Goal: Task Accomplishment & Management: Complete application form

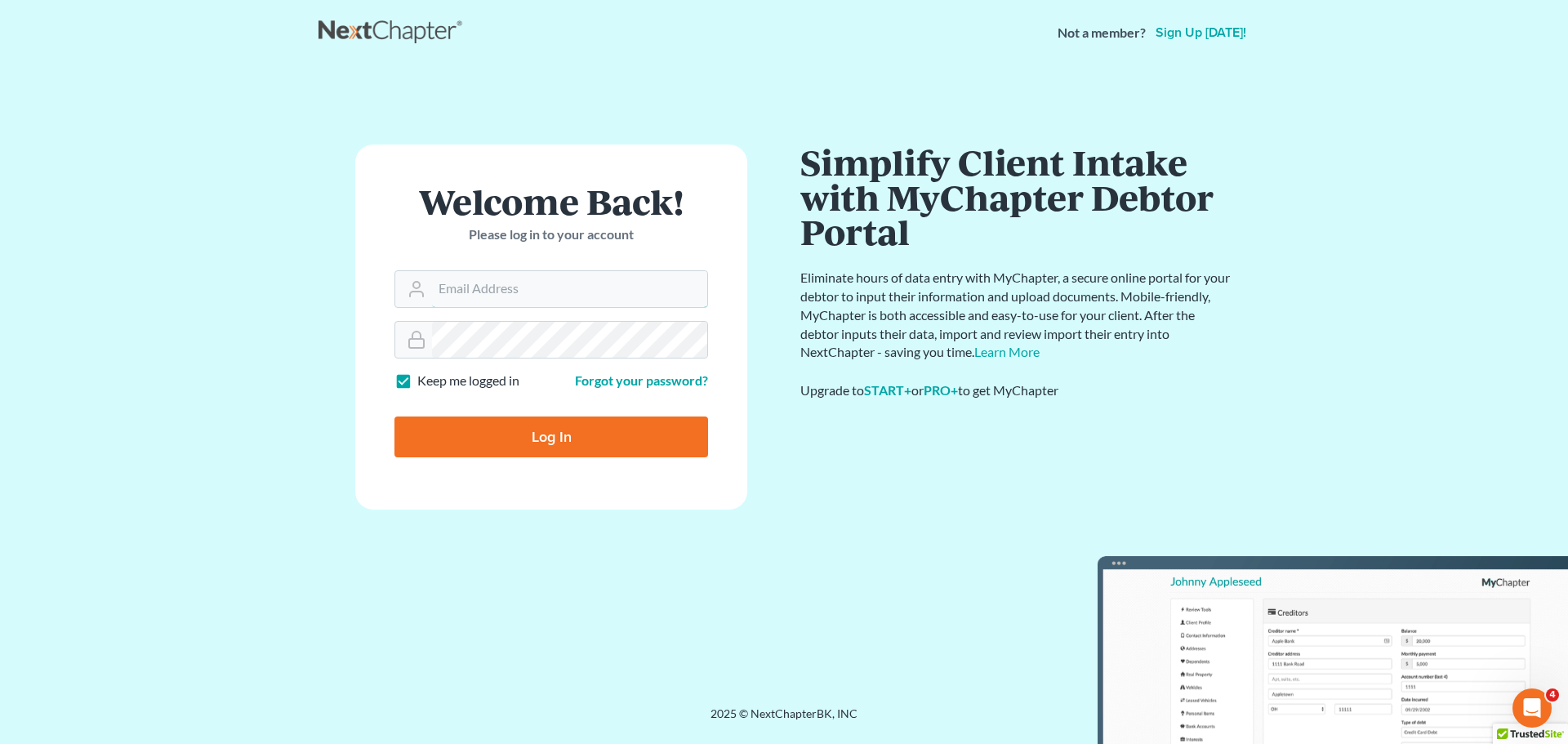
type input "alan@bulielaw.com"
click at [559, 440] on input "Log In" at bounding box center [551, 437] width 314 height 41
type input "Thinking..."
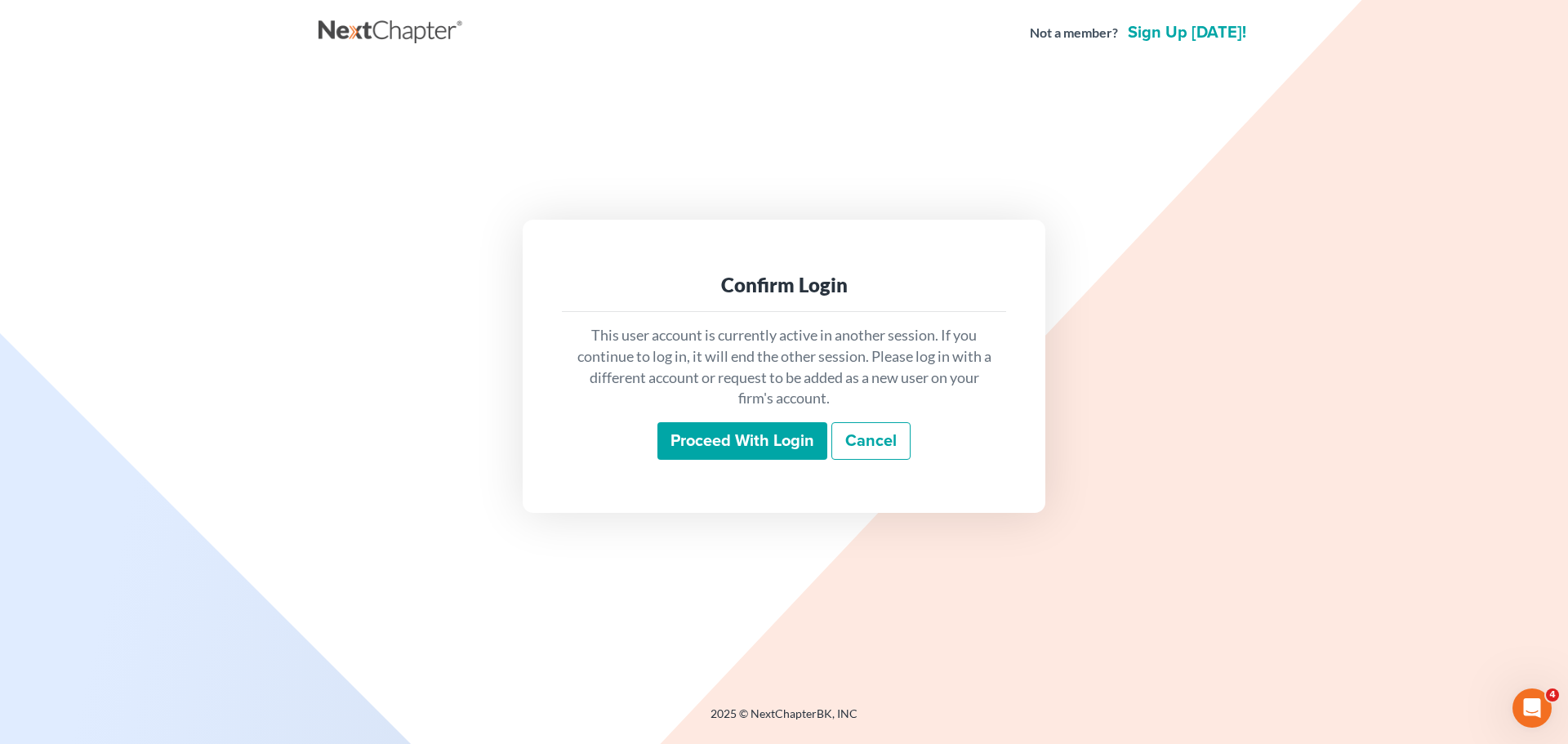
click at [713, 433] on input "Proceed with login" at bounding box center [742, 440] width 170 height 38
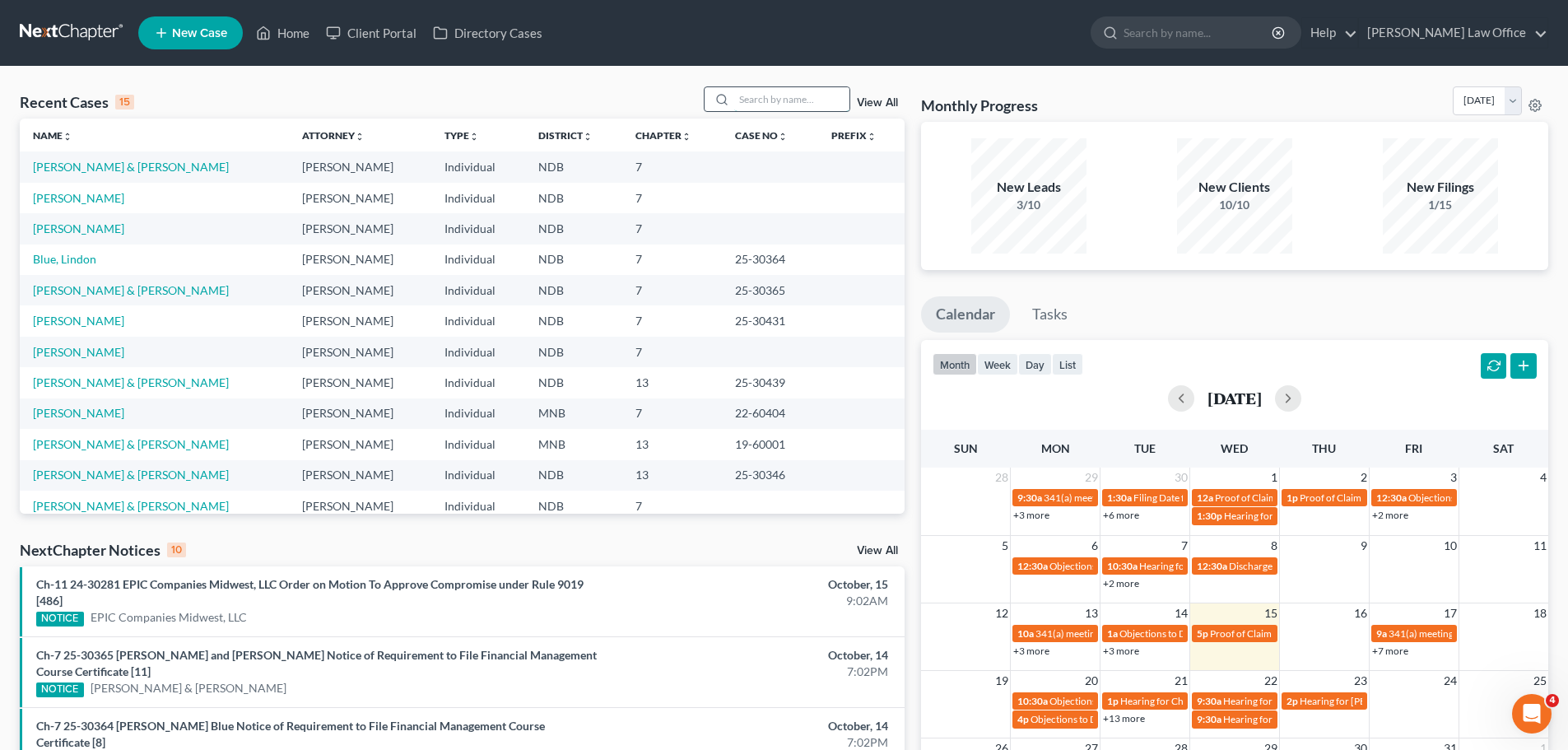
click at [774, 93] on input "search" at bounding box center [791, 99] width 115 height 24
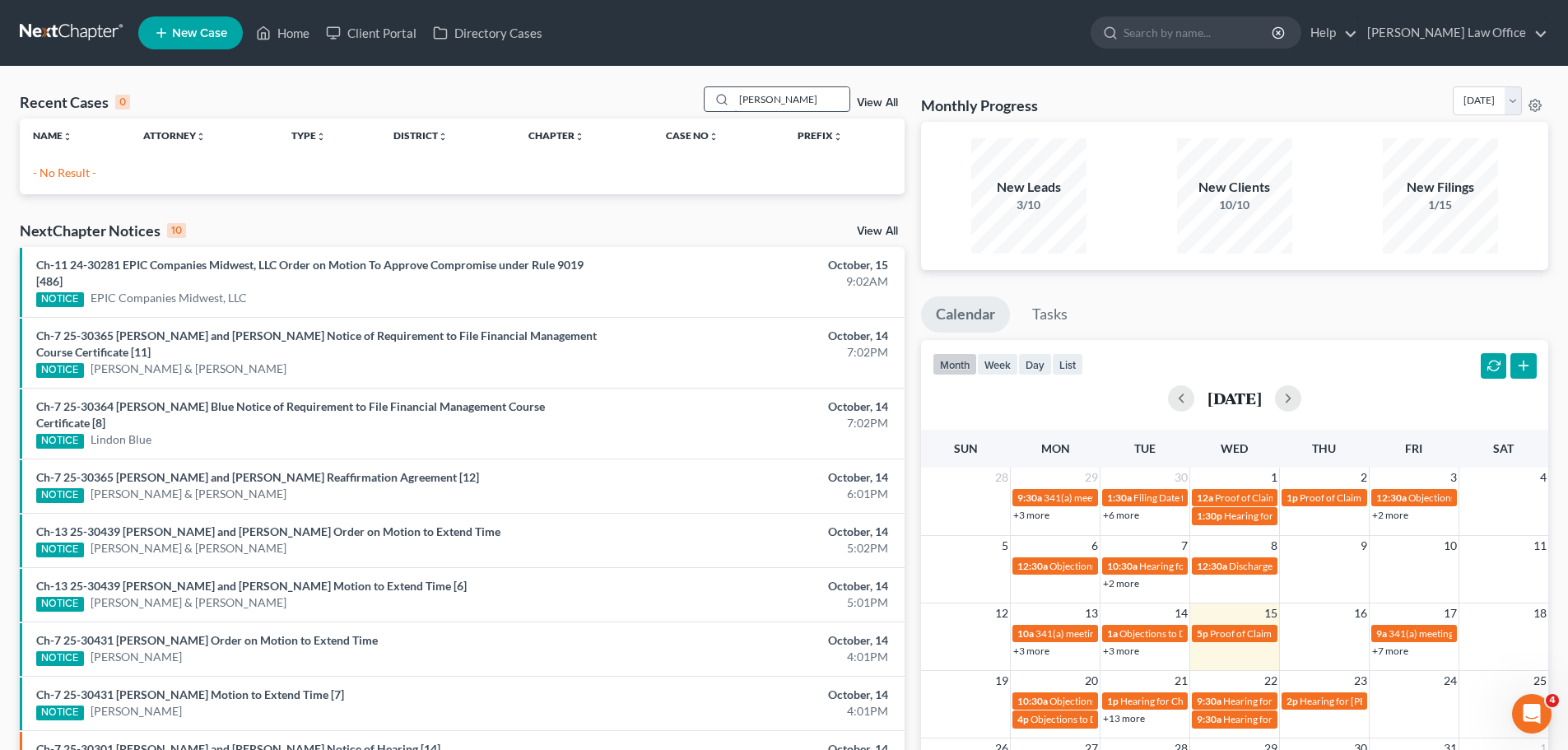
type input "shambaugh"
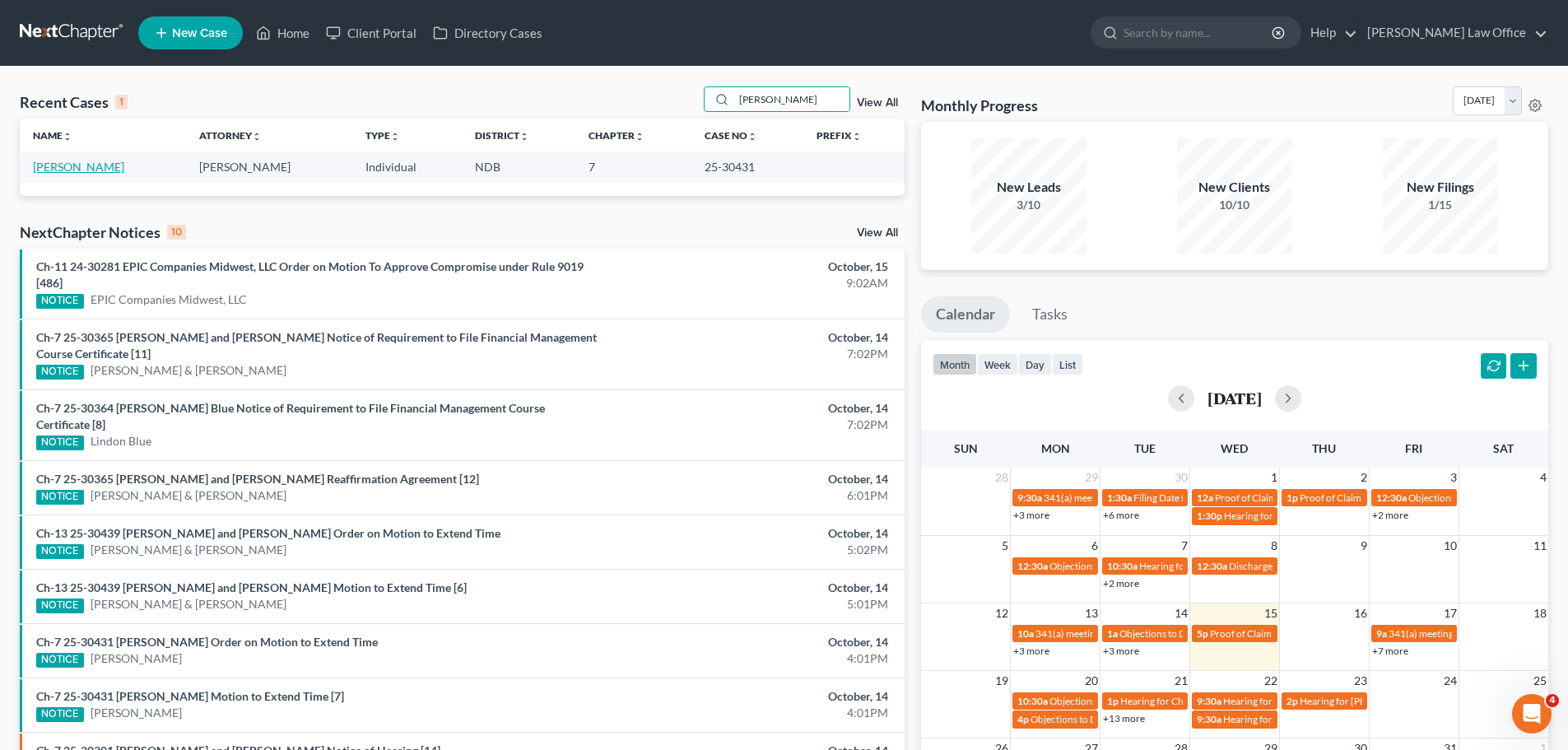
click at [75, 171] on link "Shambaugh, Sara" at bounding box center [79, 167] width 91 height 14
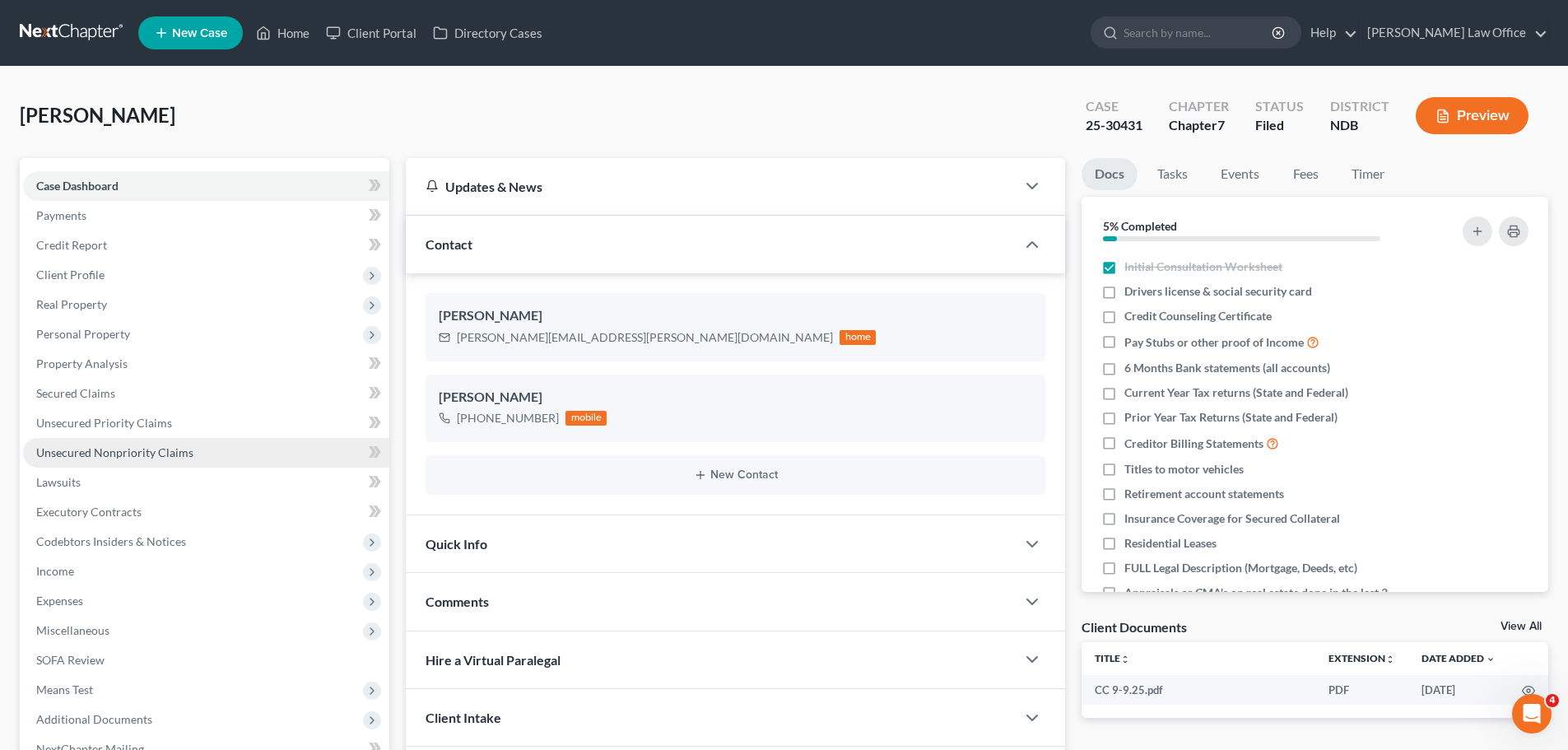
click at [102, 452] on span "Unsecured Nonpriority Claims" at bounding box center [115, 452] width 157 height 14
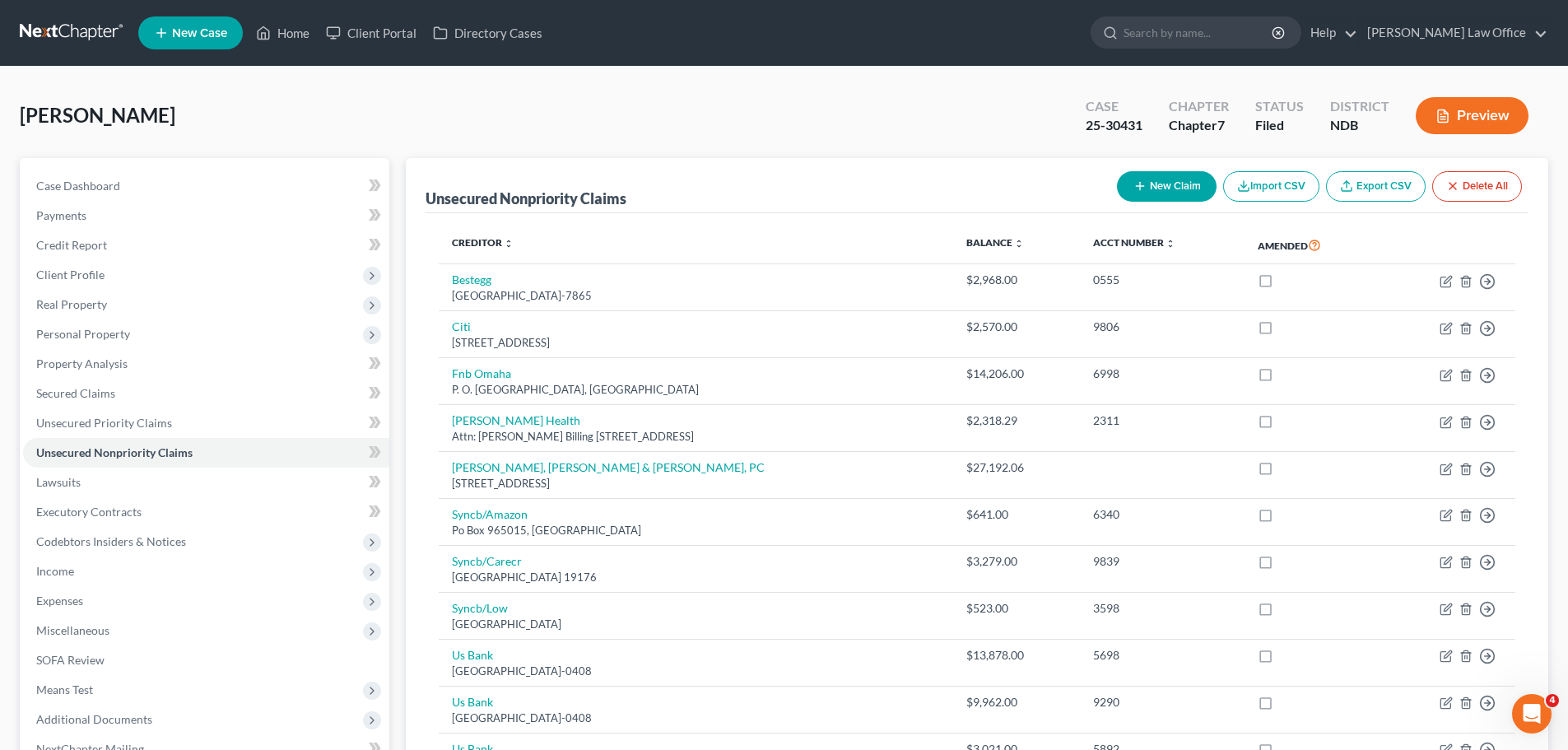
click at [1161, 188] on button "New Claim" at bounding box center [1166, 187] width 100 height 30
select select "0"
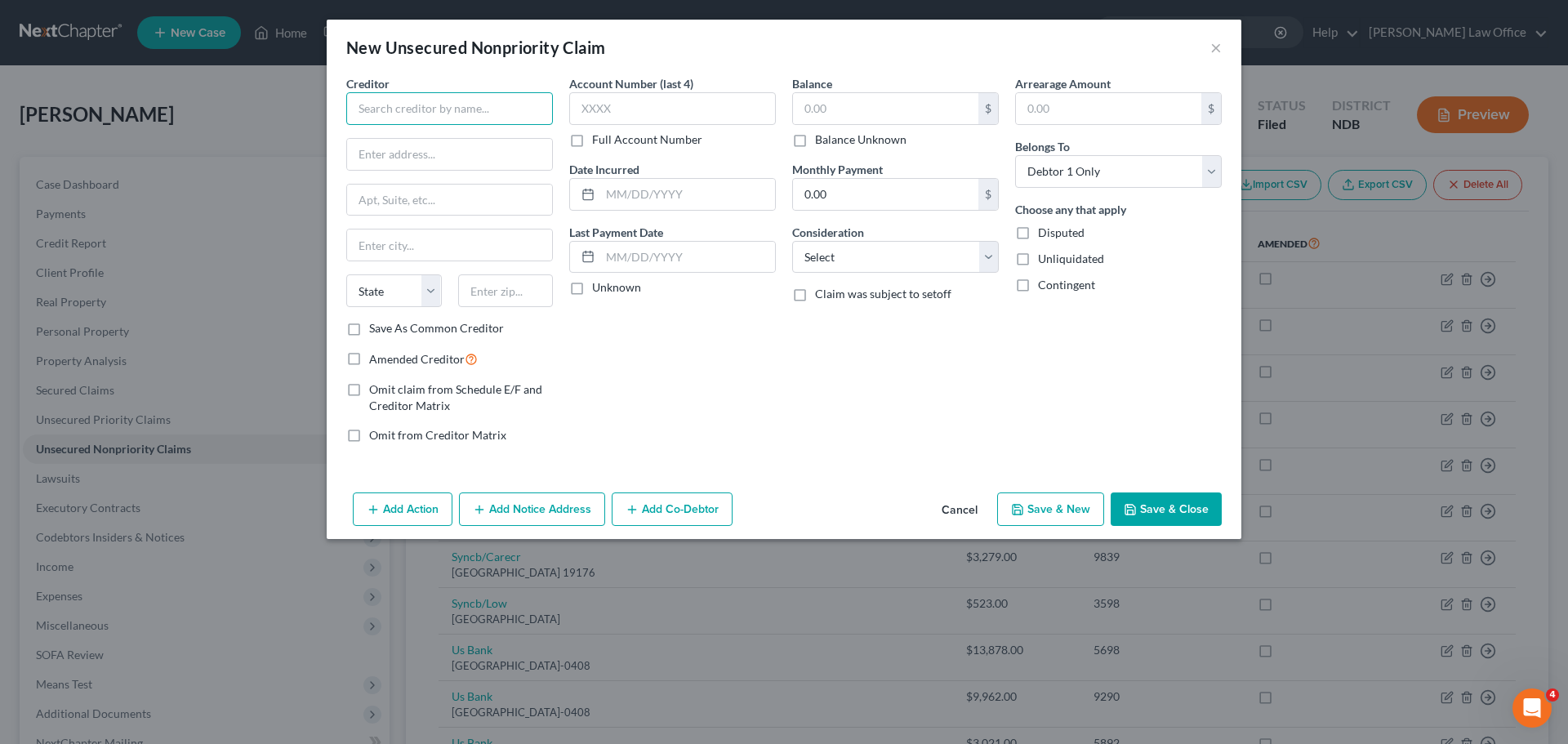
click at [414, 99] on input "text" at bounding box center [450, 108] width 206 height 33
type input "Goose River Dental"
type input "37 1/2 Main Street E"
type input "58257"
type input "Mayville"
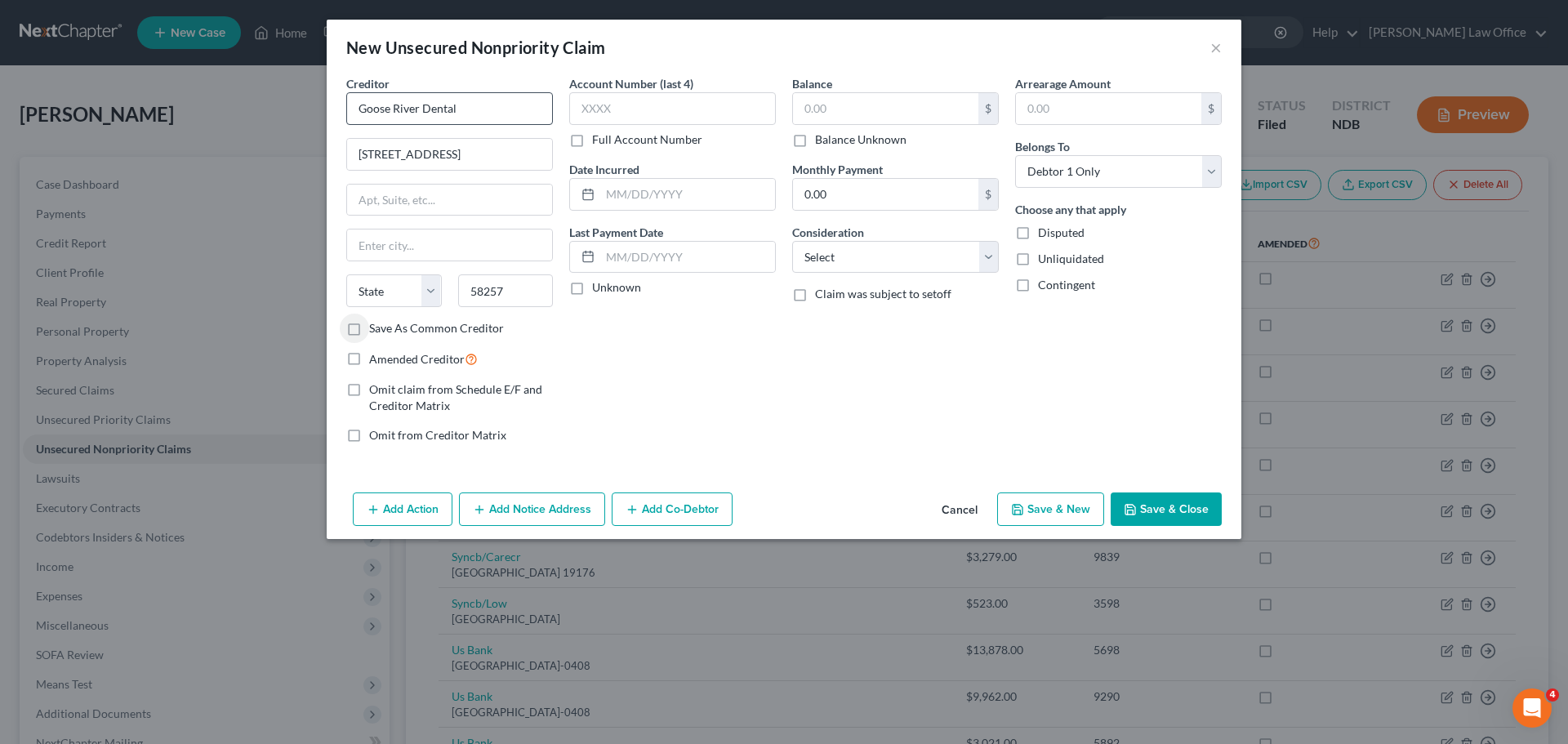
select select "29"
click at [512, 296] on input "58257" at bounding box center [506, 290] width 96 height 33
type input "58257-1435"
click at [626, 110] on input "text" at bounding box center [673, 108] width 206 height 33
type input "4500"
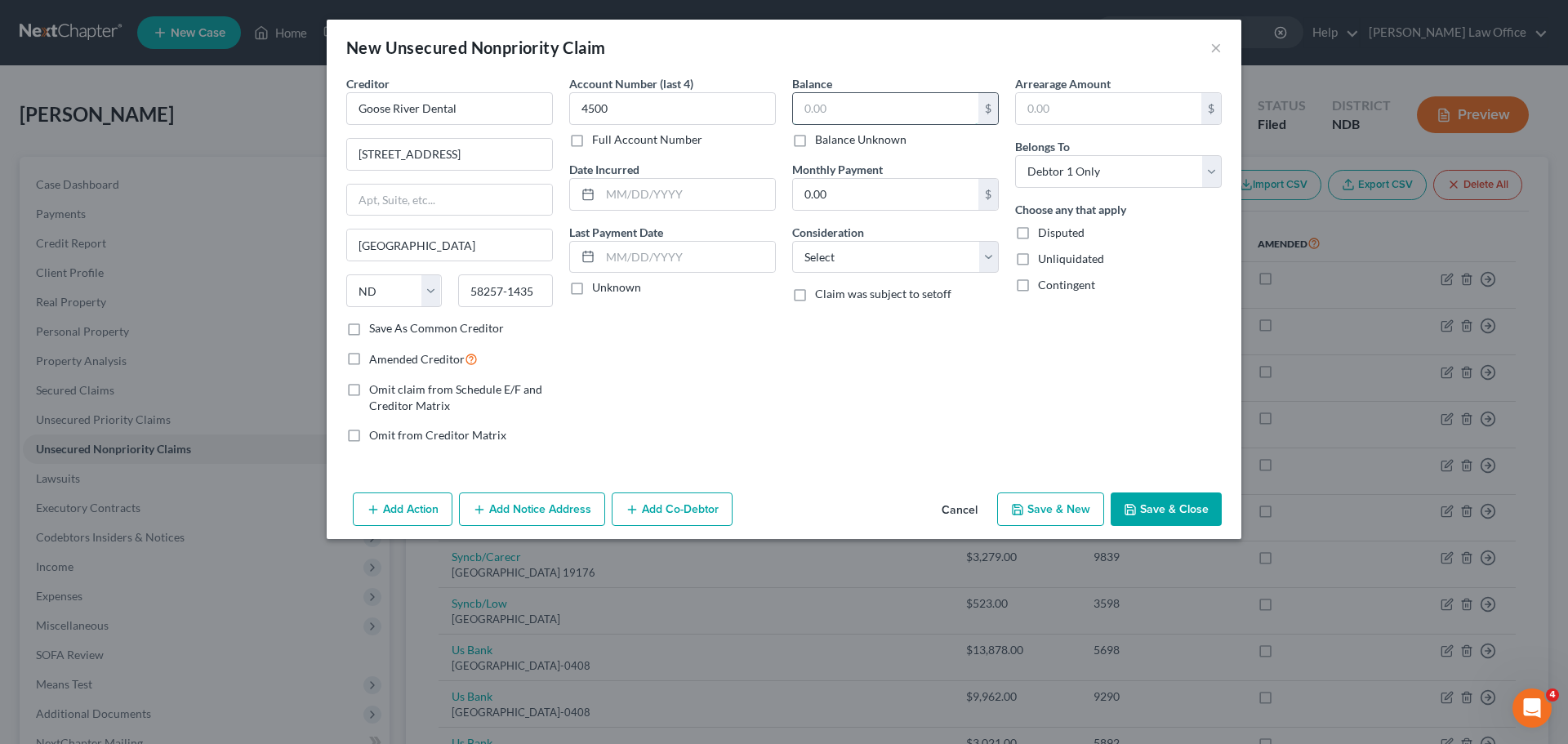
click at [825, 107] on input "text" at bounding box center [885, 108] width 185 height 31
type input "448.00"
click at [992, 256] on select "Select Cable / Satellite Services Collection Agency Credit Card Debt Debt Couns…" at bounding box center [895, 257] width 206 height 33
select select "9"
click at [792, 241] on select "Select Cable / Satellite Services Collection Agency Credit Card Debt Debt Couns…" at bounding box center [895, 257] width 206 height 33
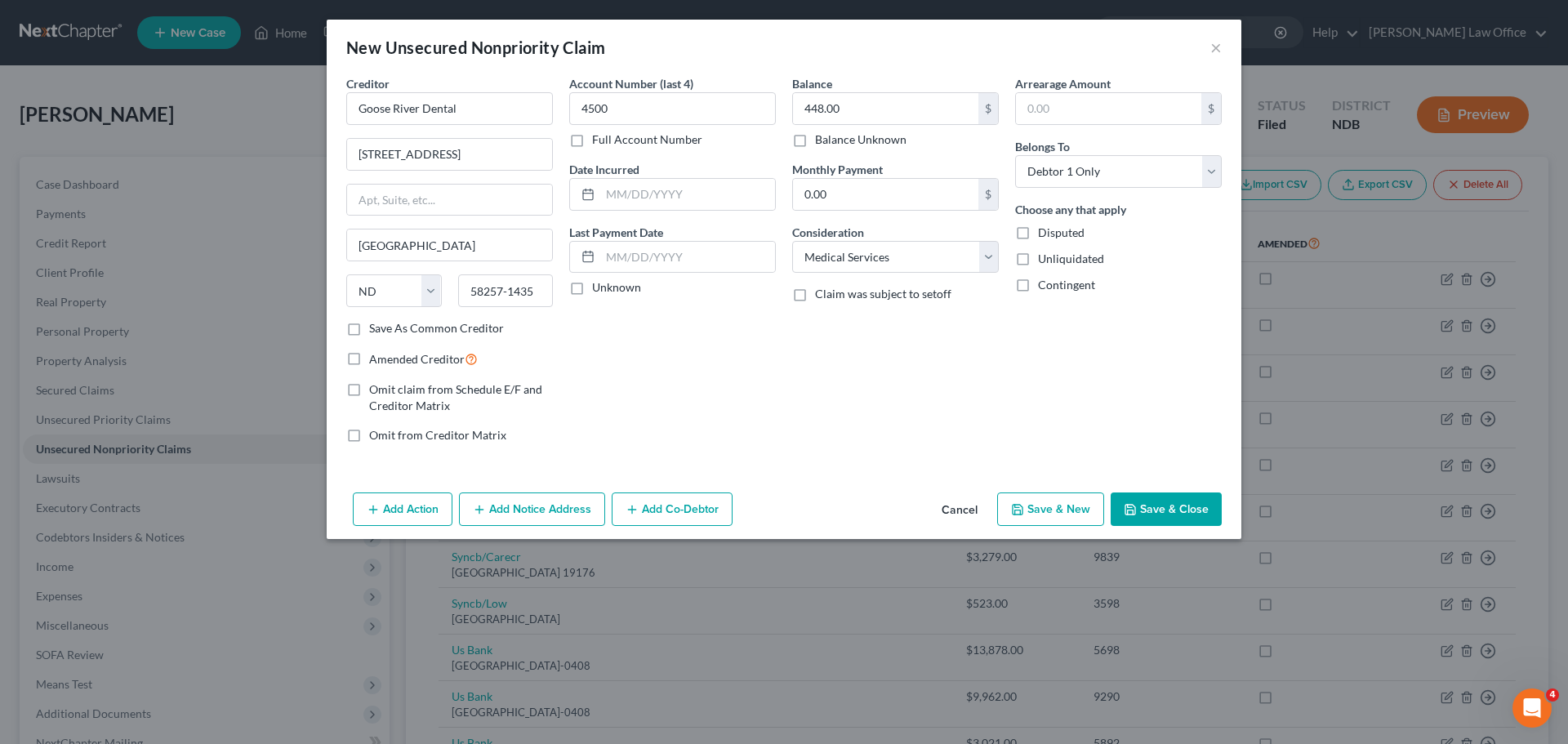
click at [369, 325] on label "Save As Common Creditor" at bounding box center [436, 328] width 135 height 16
click at [376, 325] on input "Save As Common Creditor" at bounding box center [381, 325] width 11 height 11
click at [1164, 499] on button "Save & Close" at bounding box center [1166, 509] width 111 height 34
checkbox input "false"
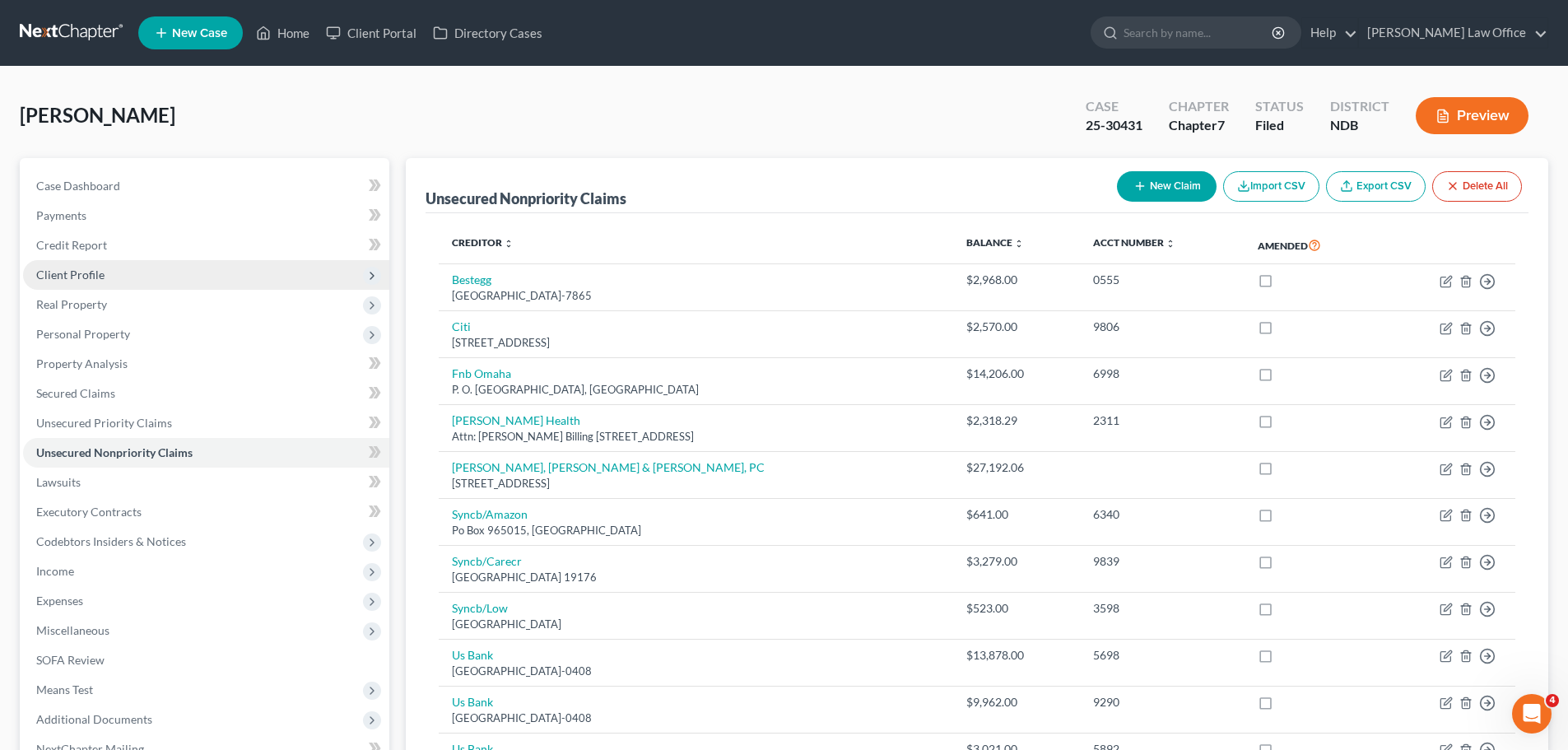
click at [64, 274] on span "Client Profile" at bounding box center [70, 274] width 68 height 14
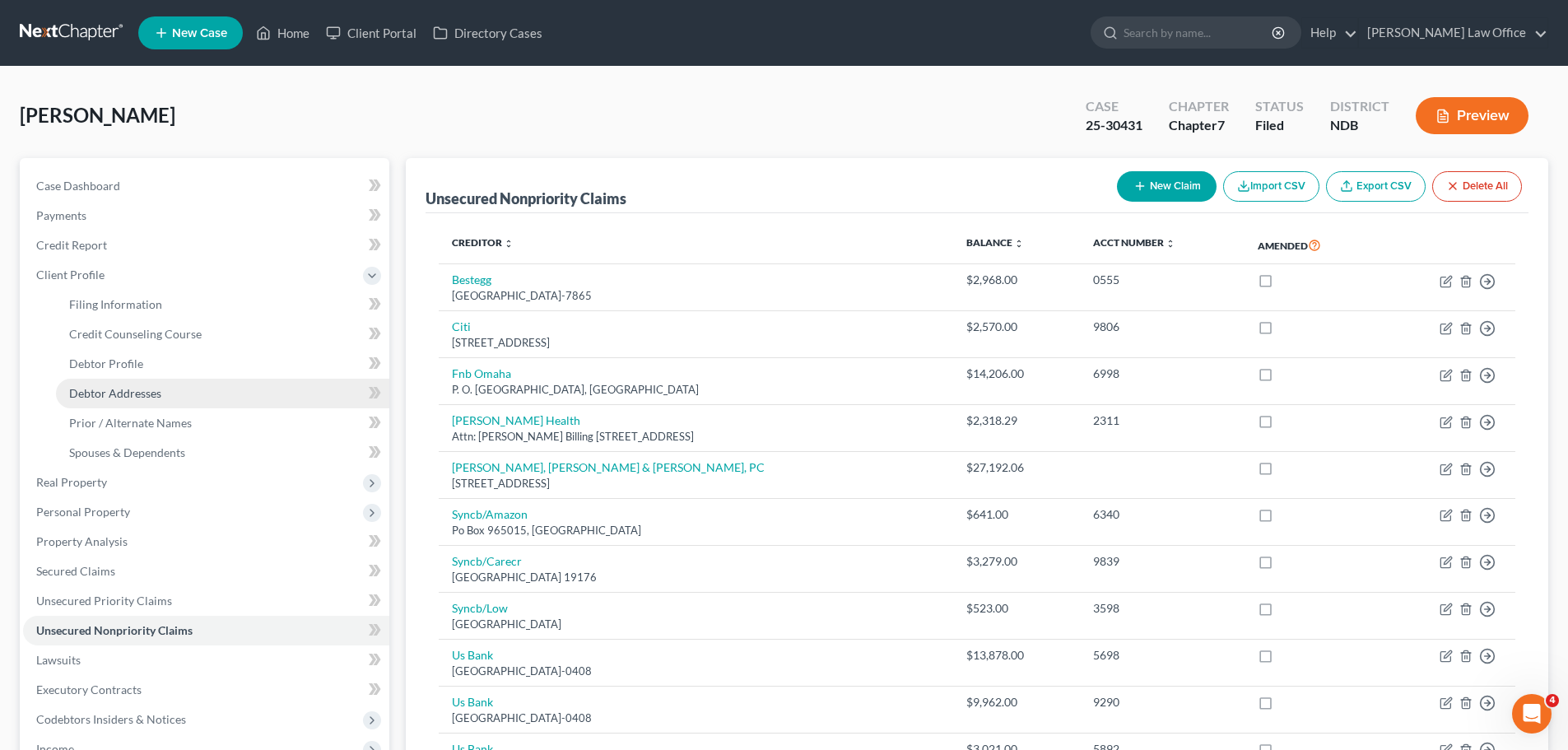
click at [101, 397] on span "Debtor Addresses" at bounding box center [115, 393] width 92 height 14
